Goal: Information Seeking & Learning: Find specific fact

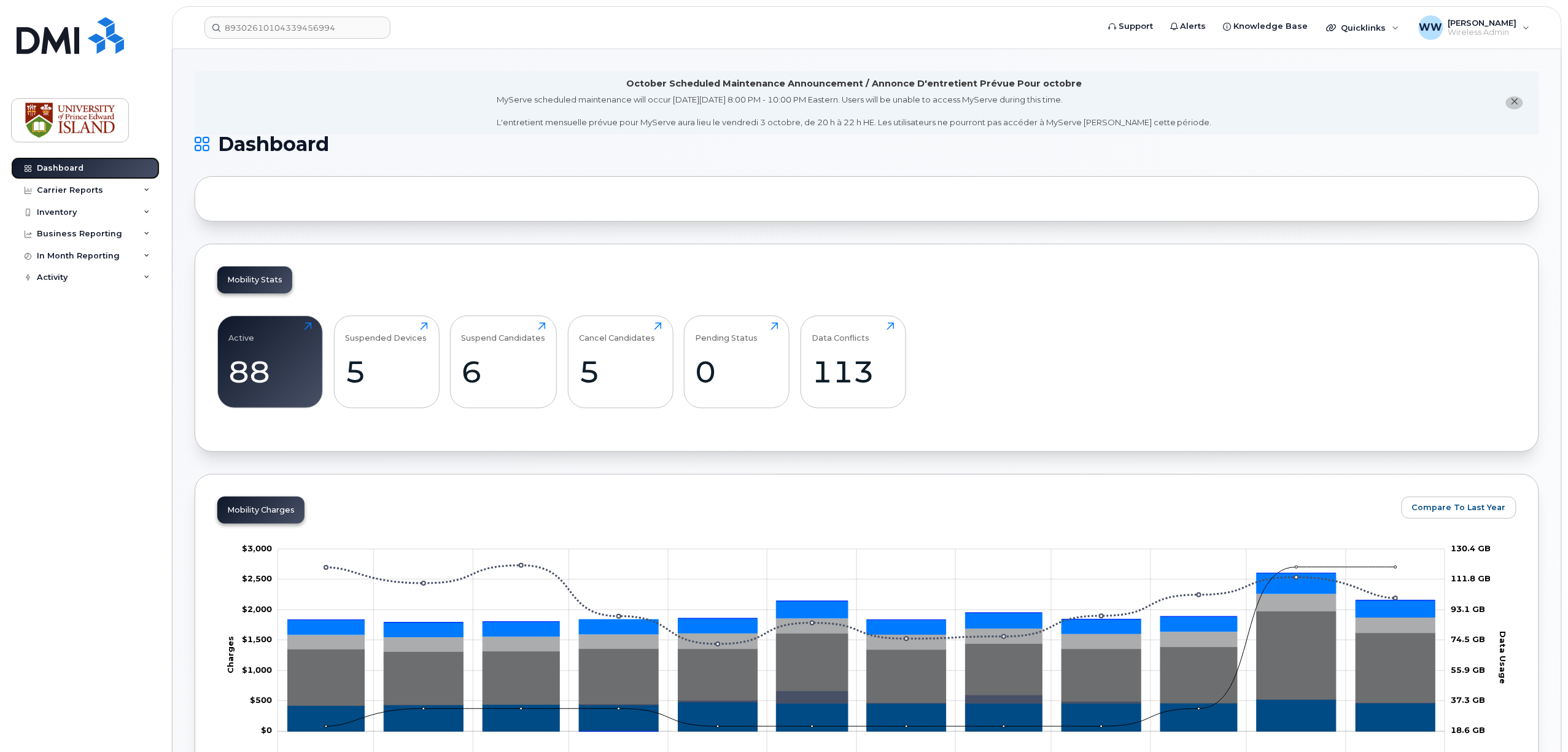
click at [61, 169] on div "Dashboard" at bounding box center [60, 168] width 47 height 10
click at [502, 372] on div "6" at bounding box center [504, 372] width 84 height 36
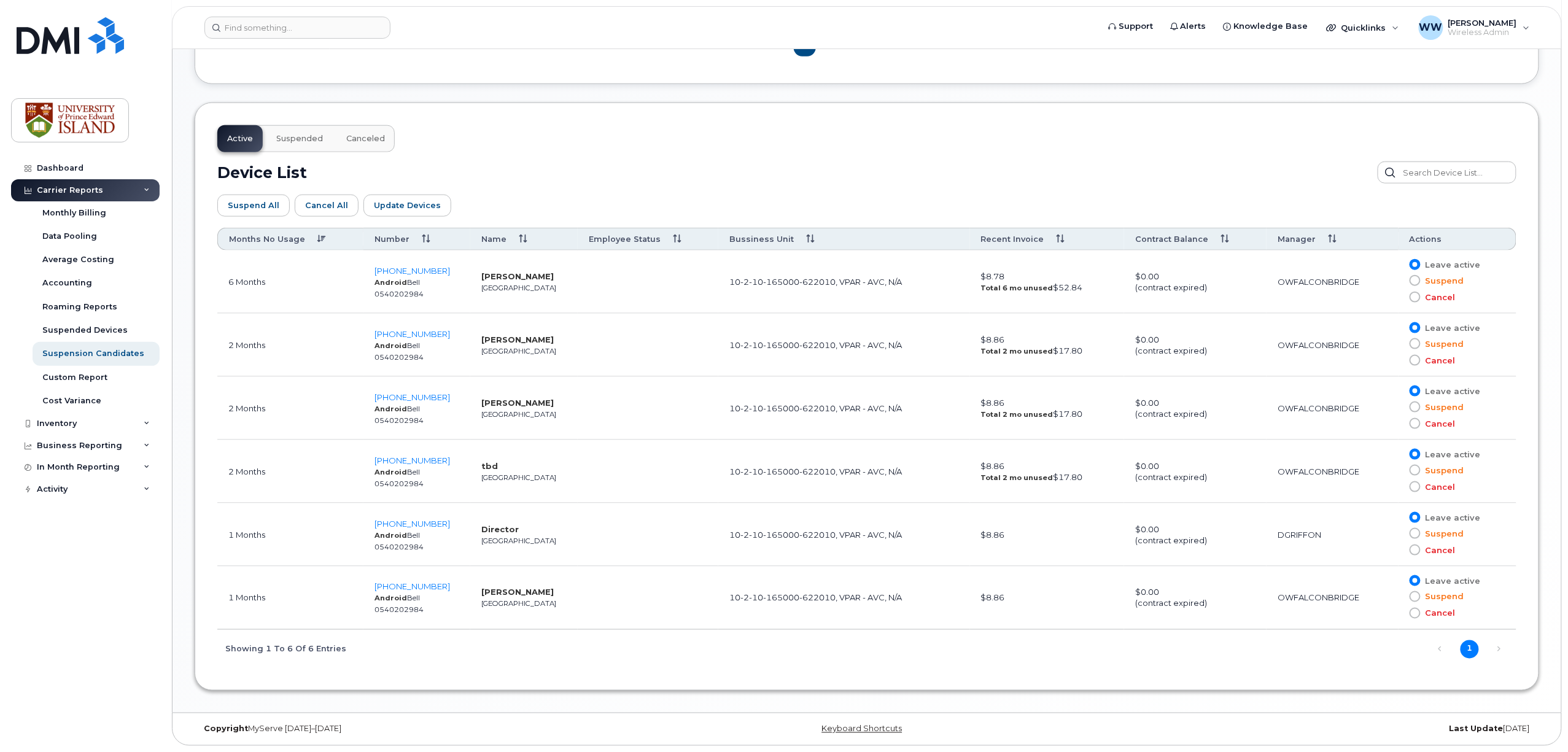
scroll to position [591, 0]
click at [426, 460] on span "[PHONE_NUMBER]" at bounding box center [412, 460] width 75 height 10
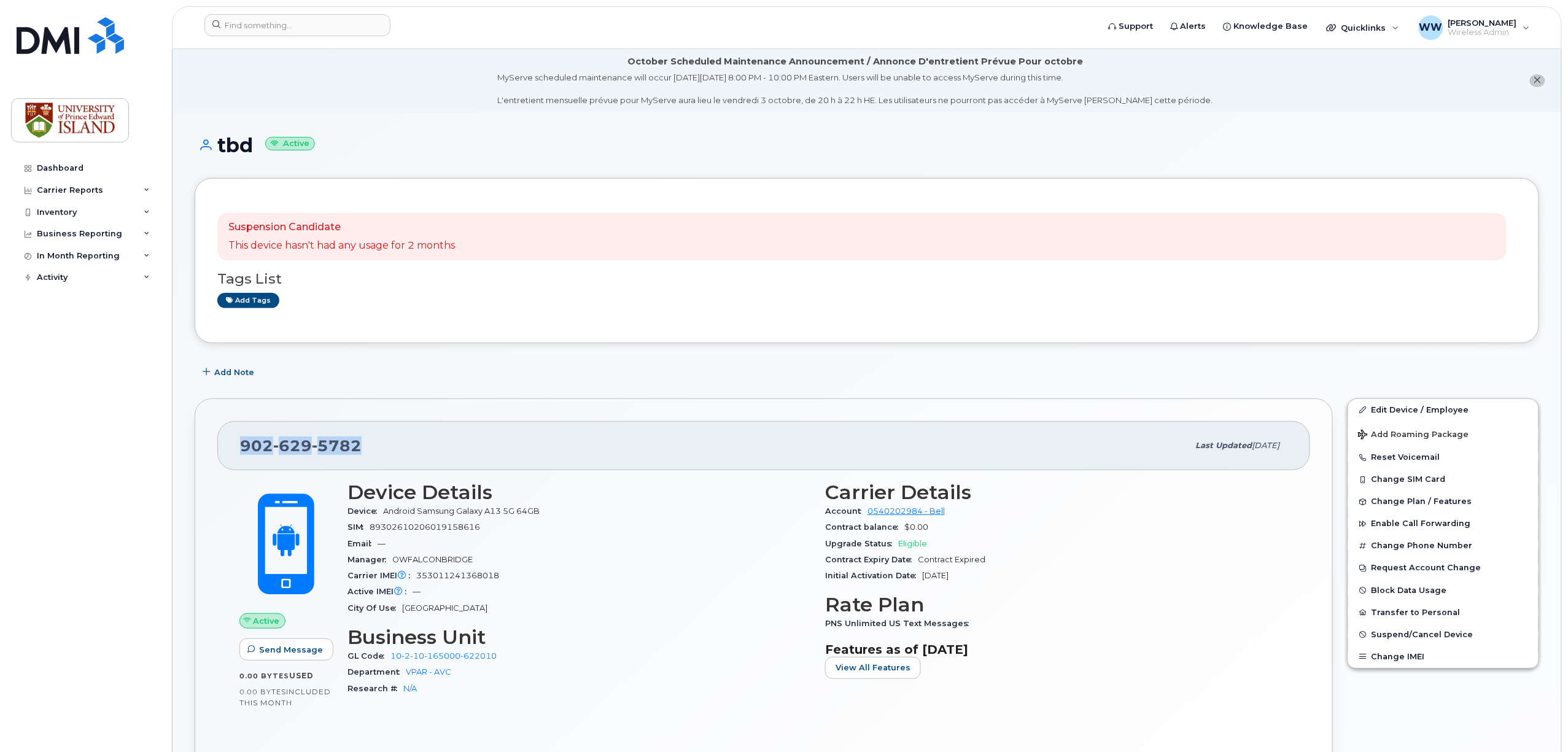
drag, startPoint x: 367, startPoint y: 442, endPoint x: 305, endPoint y: 448, distance: 62.3
click at [219, 454] on div "[PHONE_NUMBER] Last updated [DATE]" at bounding box center [763, 446] width 1093 height 49
copy span "[PHONE_NUMBER]"
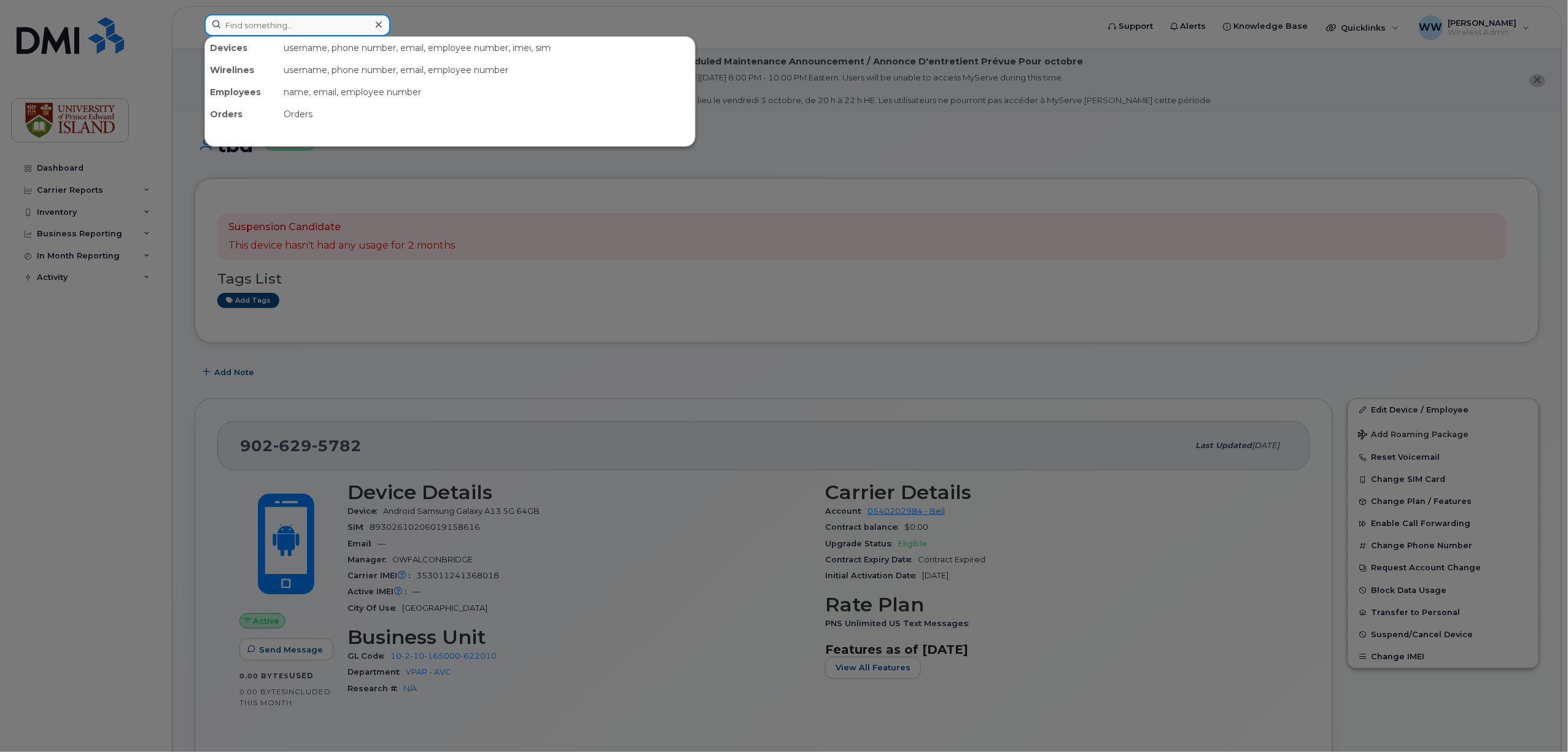
click at [322, 35] on input at bounding box center [297, 25] width 186 height 22
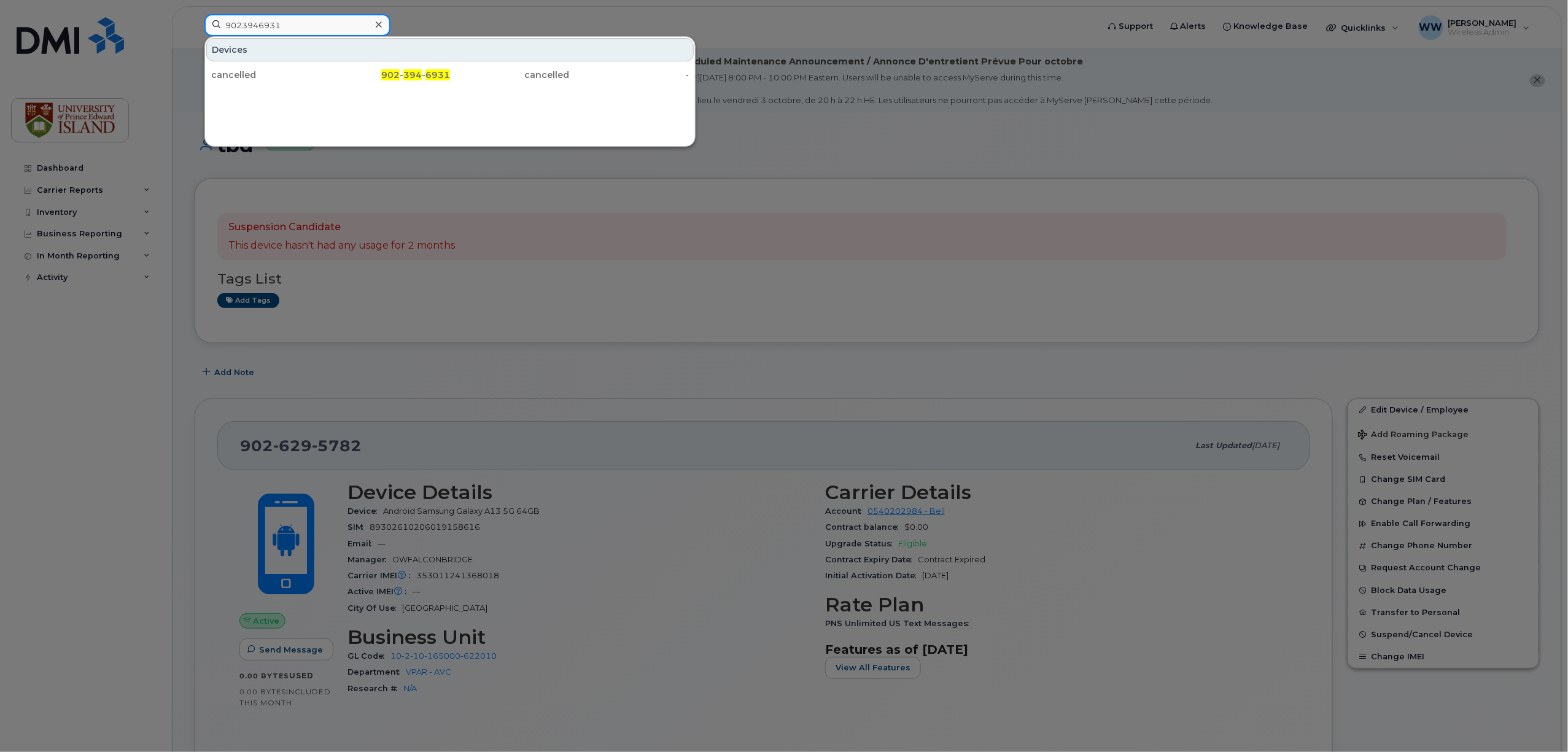
type input "9023946931"
